Goal: Find specific page/section: Find specific page/section

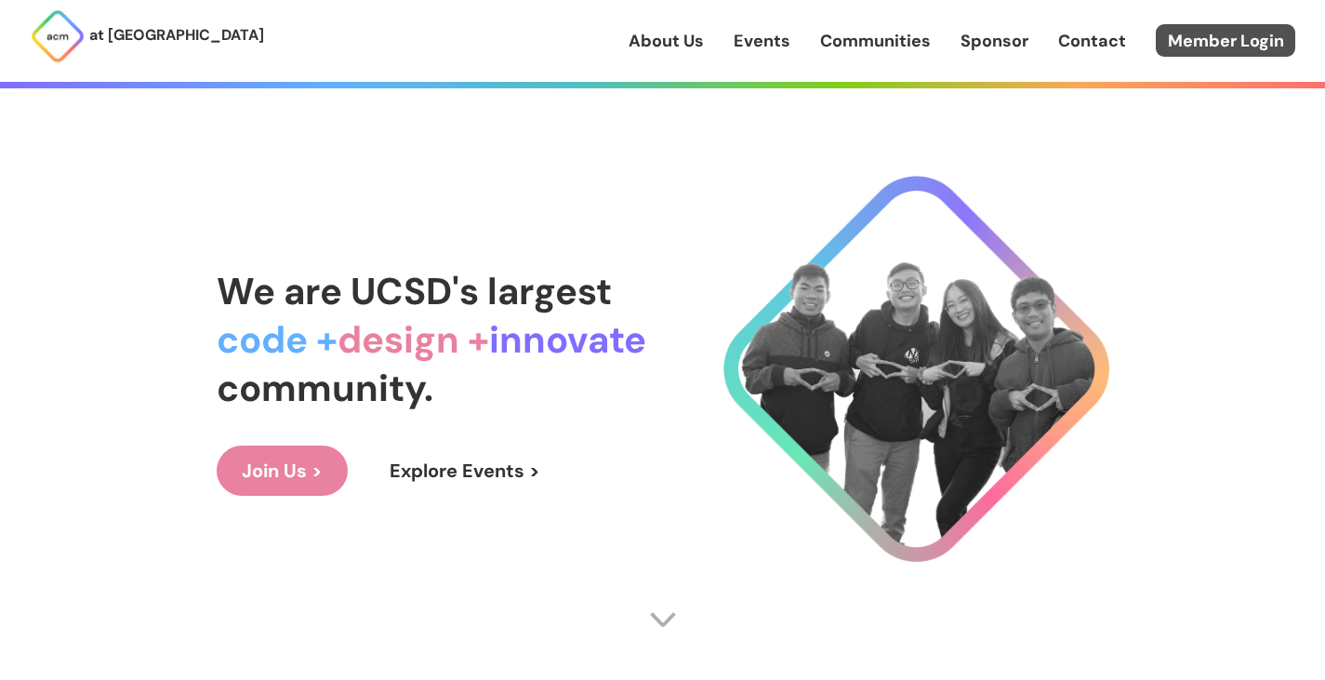
click at [1279, 32] on link "Member Login" at bounding box center [1225, 40] width 139 height 33
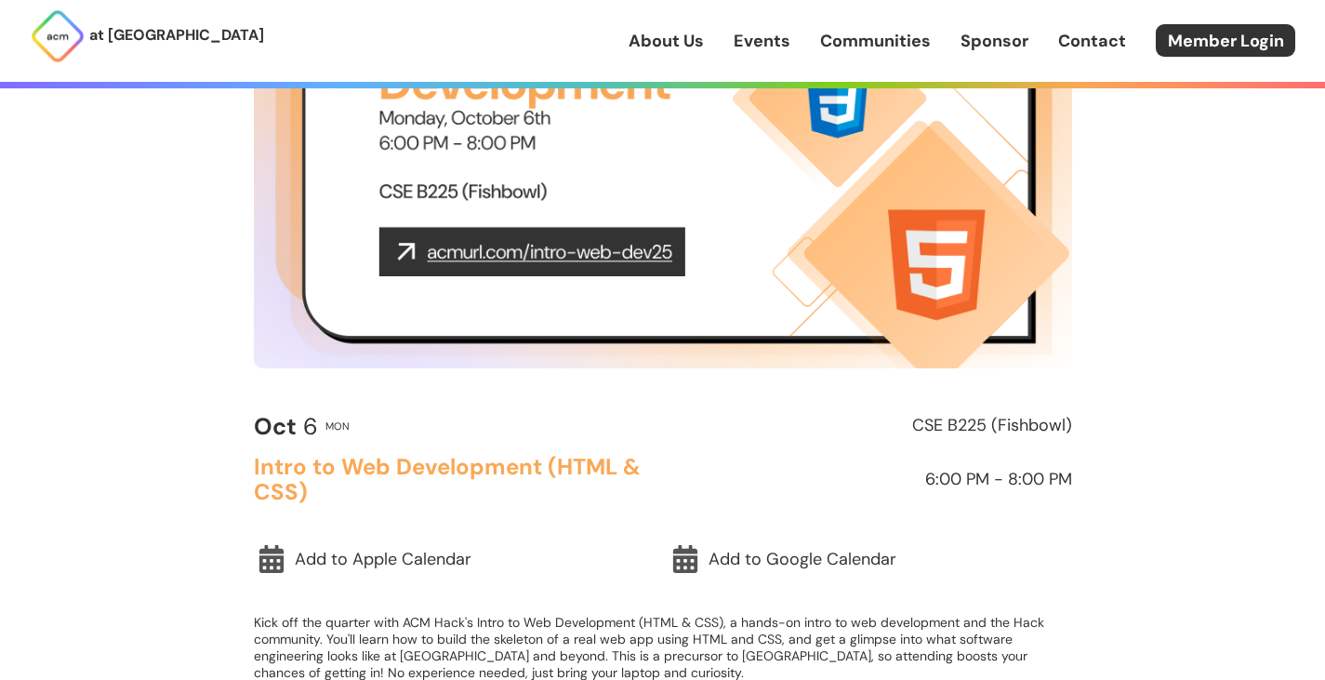
scroll to position [186, 0]
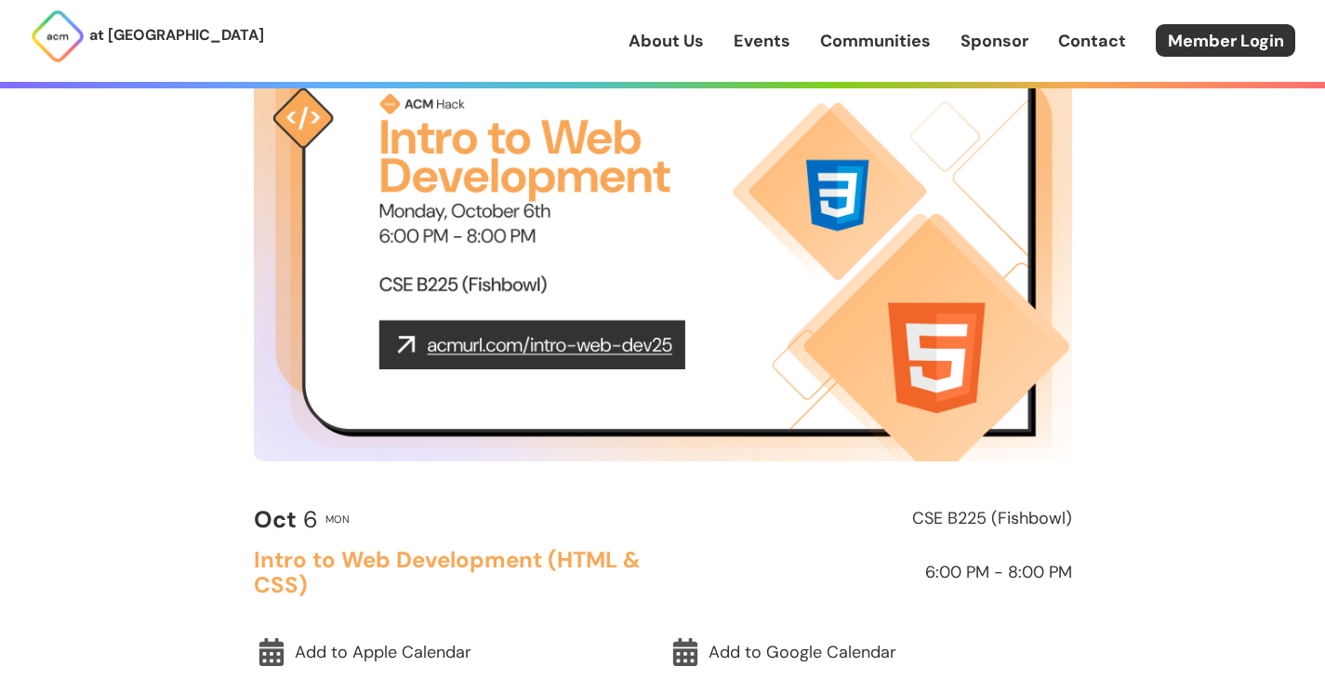
click at [602, 346] on img at bounding box center [663, 231] width 818 height 460
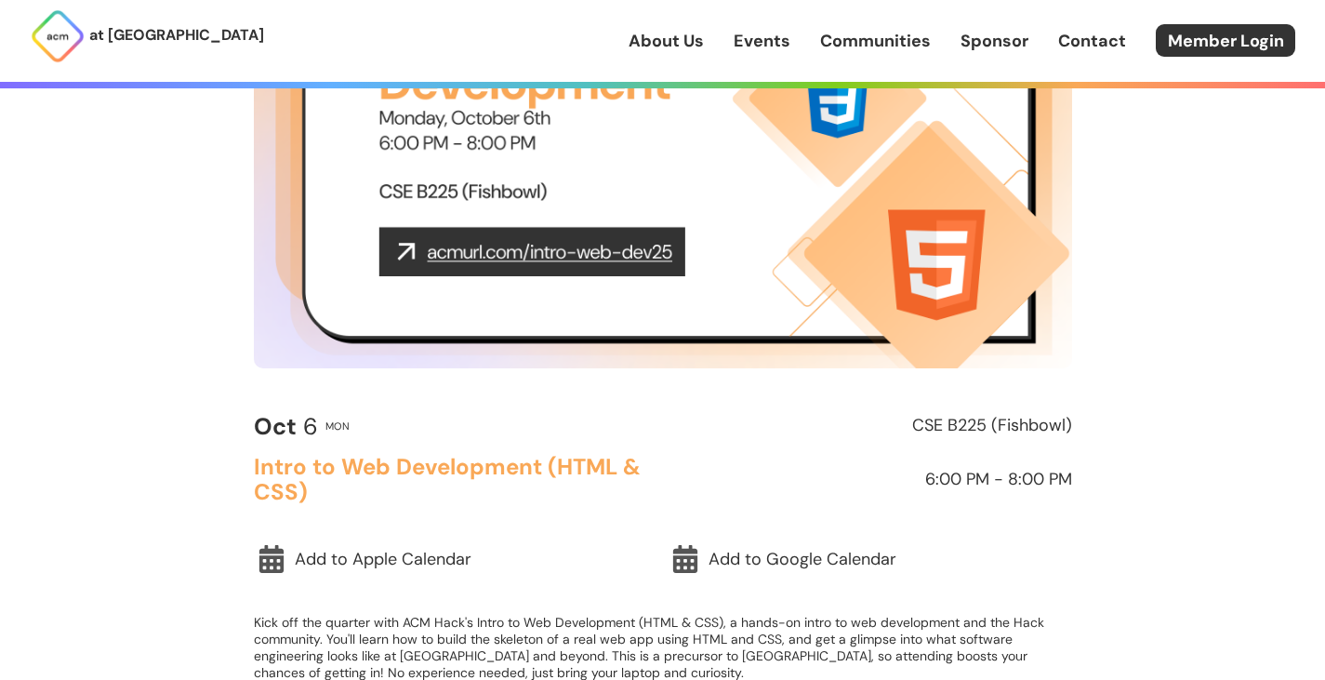
scroll to position [0, 0]
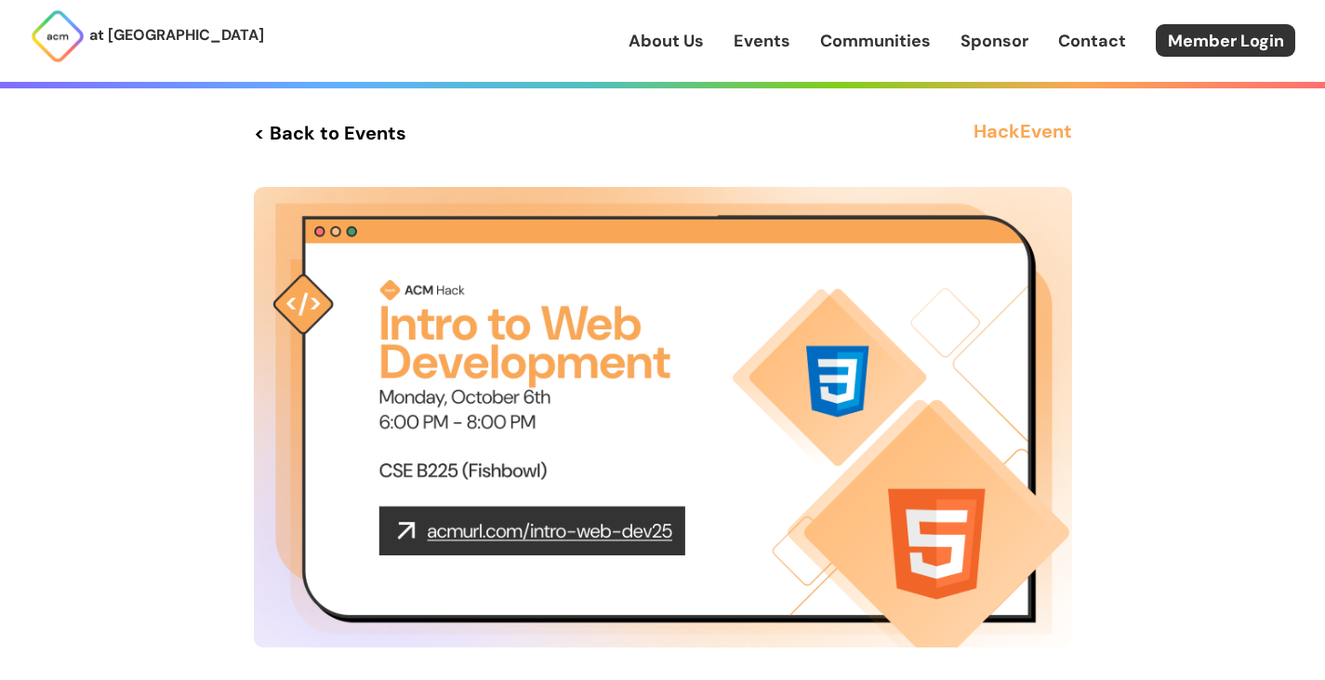
click at [738, 328] on img at bounding box center [663, 417] width 818 height 460
click at [552, 350] on img at bounding box center [663, 417] width 818 height 460
